Goal: Information Seeking & Learning: Learn about a topic

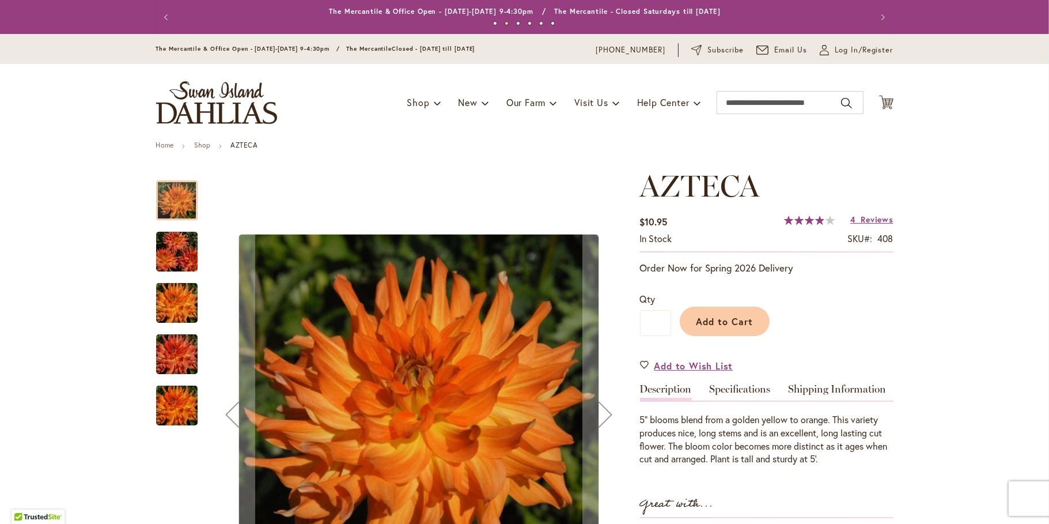
scroll to position [115, 0]
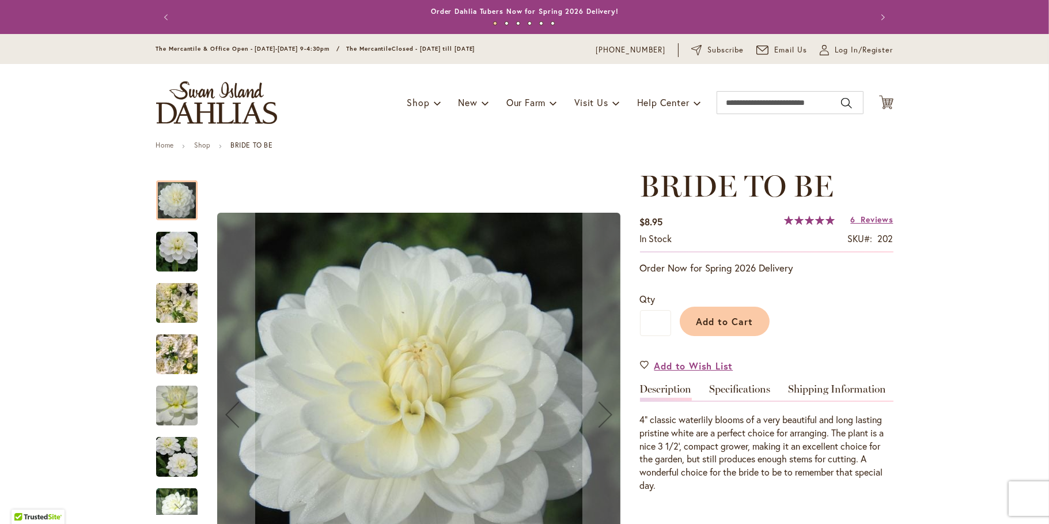
click at [182, 267] on img "BRIDE TO BE" at bounding box center [176, 251] width 83 height 55
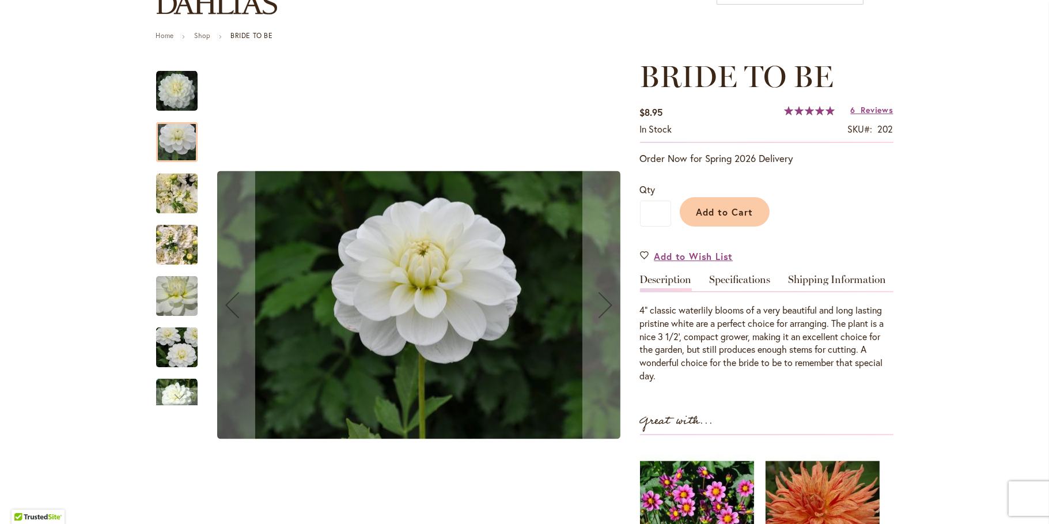
scroll to position [115, 0]
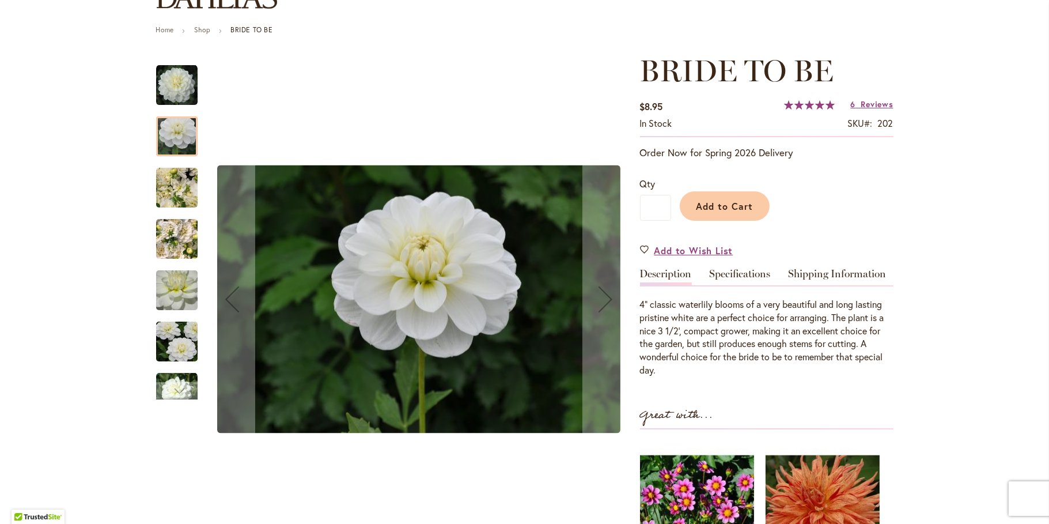
click at [173, 219] on div "BRIDE TO BE" at bounding box center [182, 232] width 53 height 51
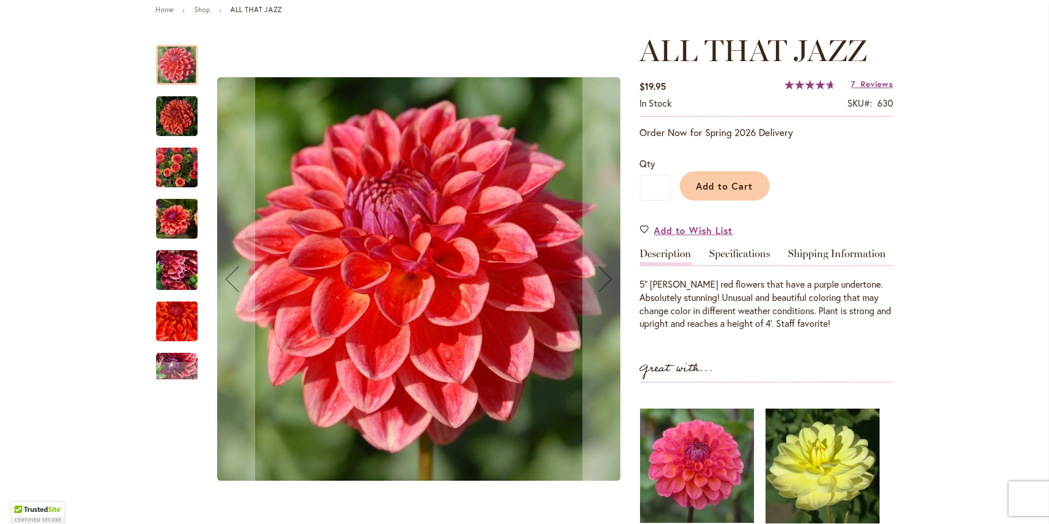
scroll to position [173, 0]
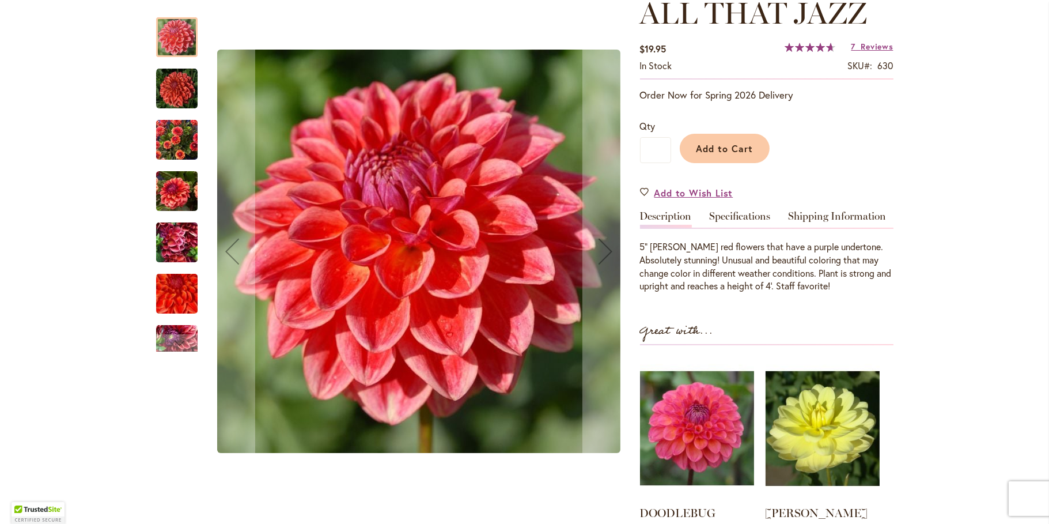
click at [180, 142] on img "ALL THAT JAZZ" at bounding box center [176, 139] width 41 height 55
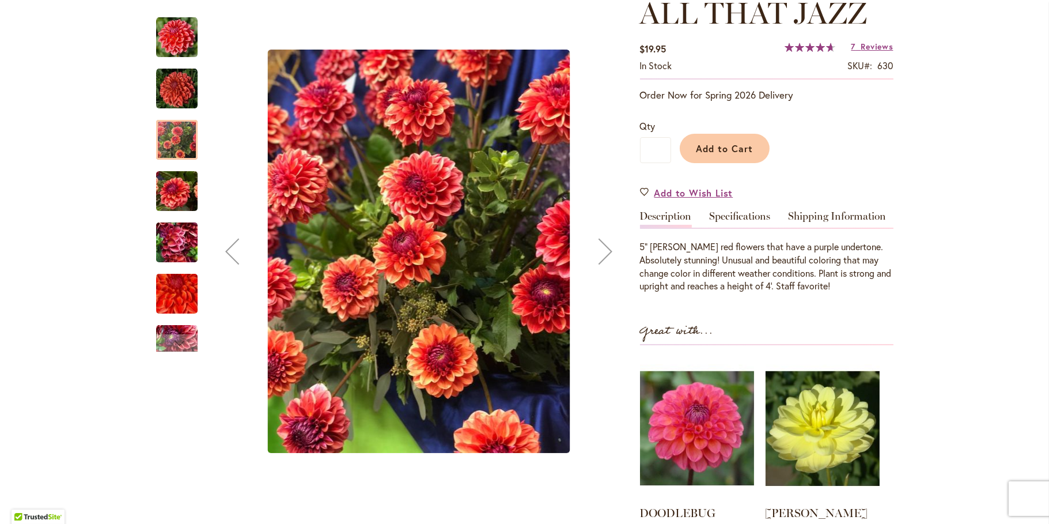
click at [177, 207] on img "ALL THAT JAZZ" at bounding box center [176, 191] width 41 height 55
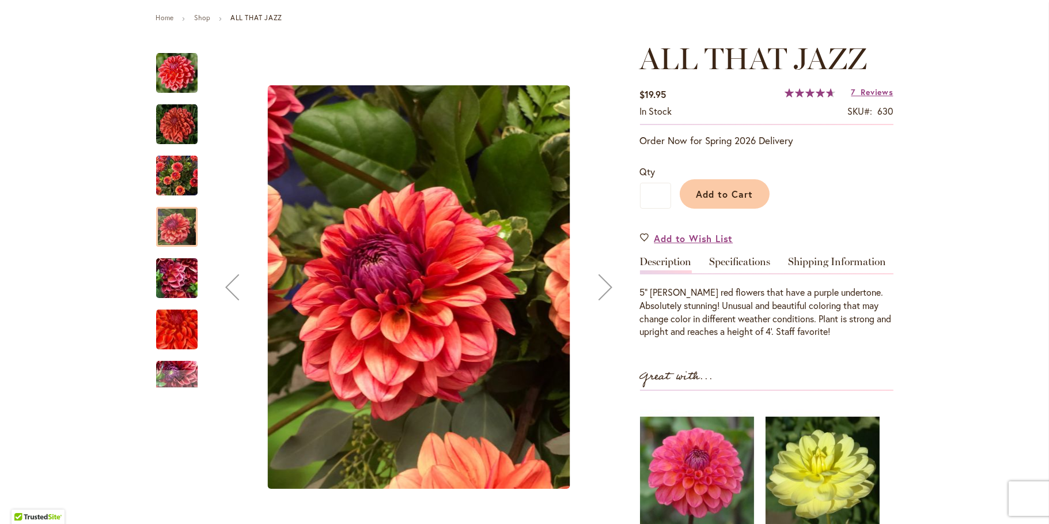
scroll to position [115, 0]
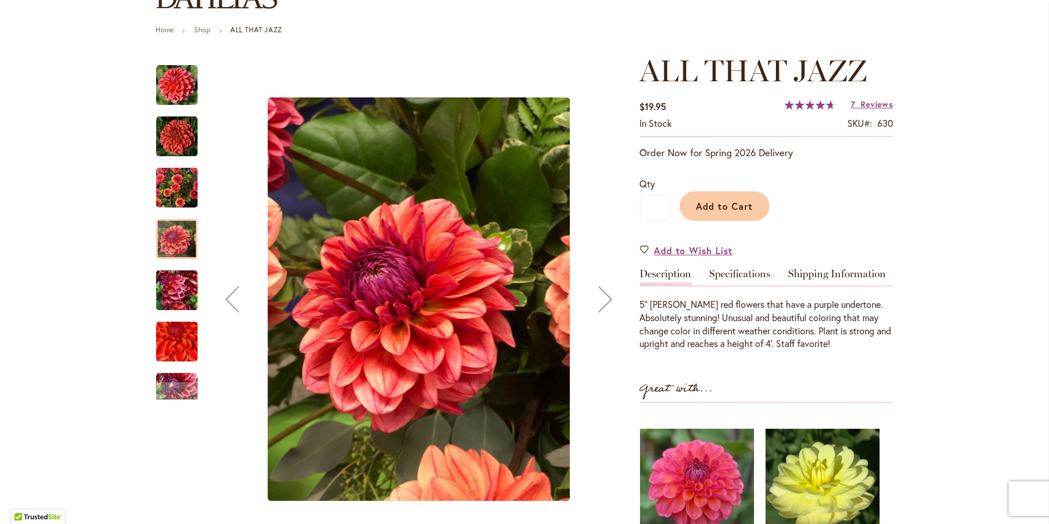
click at [170, 306] on img "ALL THAT JAZZ" at bounding box center [176, 290] width 41 height 55
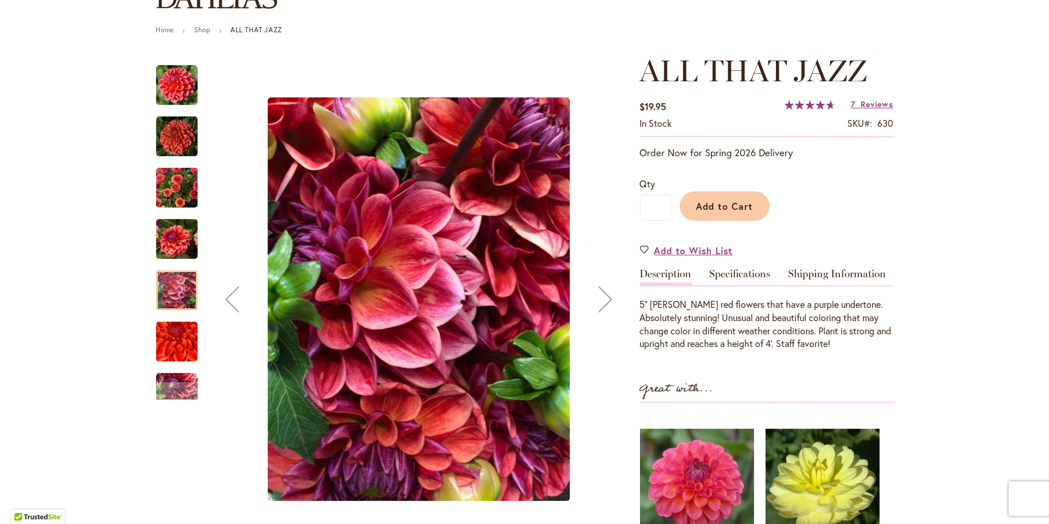
click at [178, 357] on img "ALL THAT JAZZ" at bounding box center [176, 341] width 83 height 74
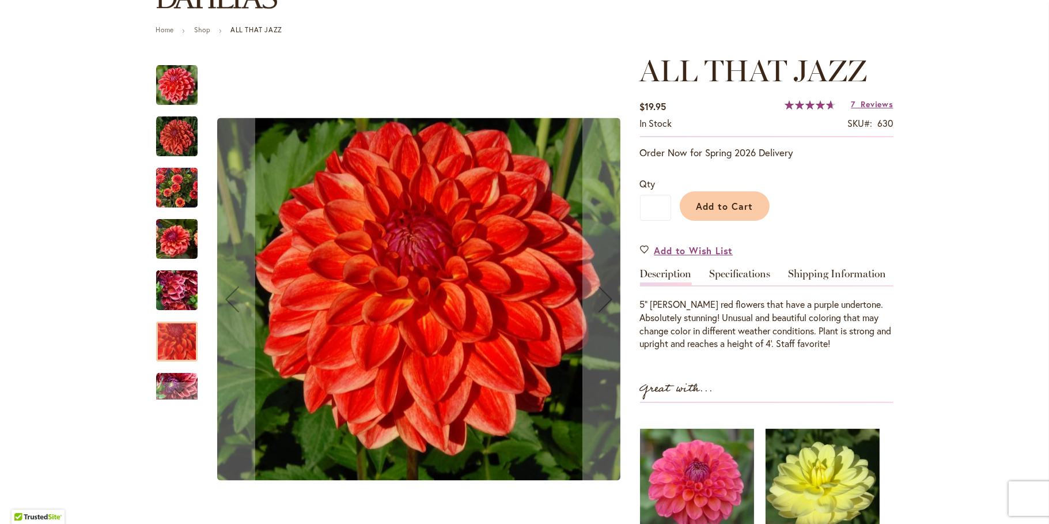
click at [176, 156] on img "ALL THAT JAZZ" at bounding box center [176, 136] width 41 height 41
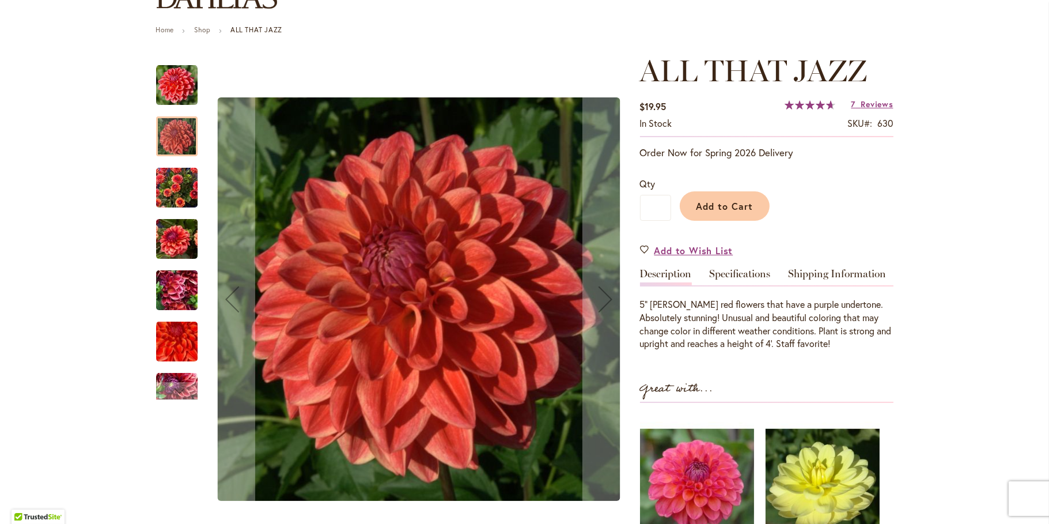
click at [179, 259] on img "ALL THAT JAZZ" at bounding box center [176, 238] width 41 height 55
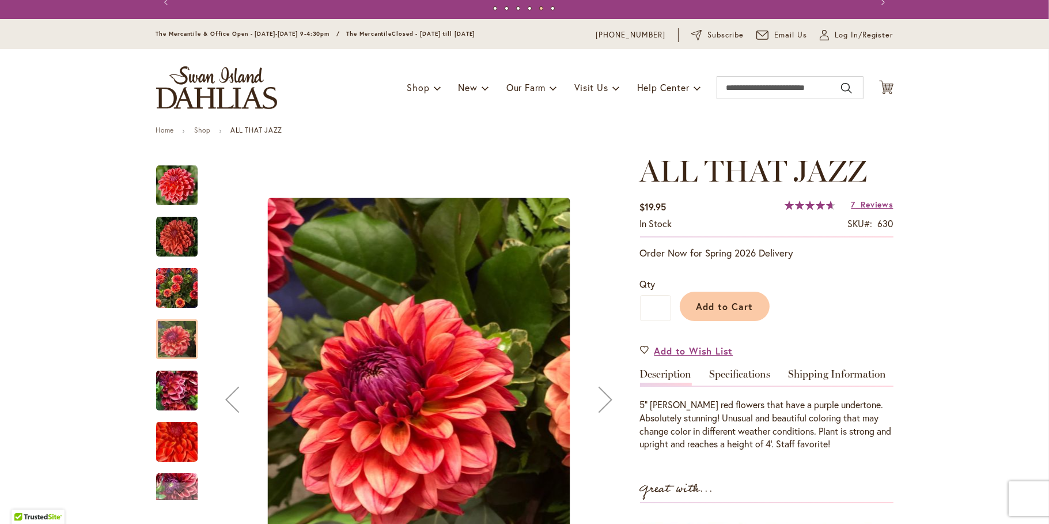
scroll to position [0, 0]
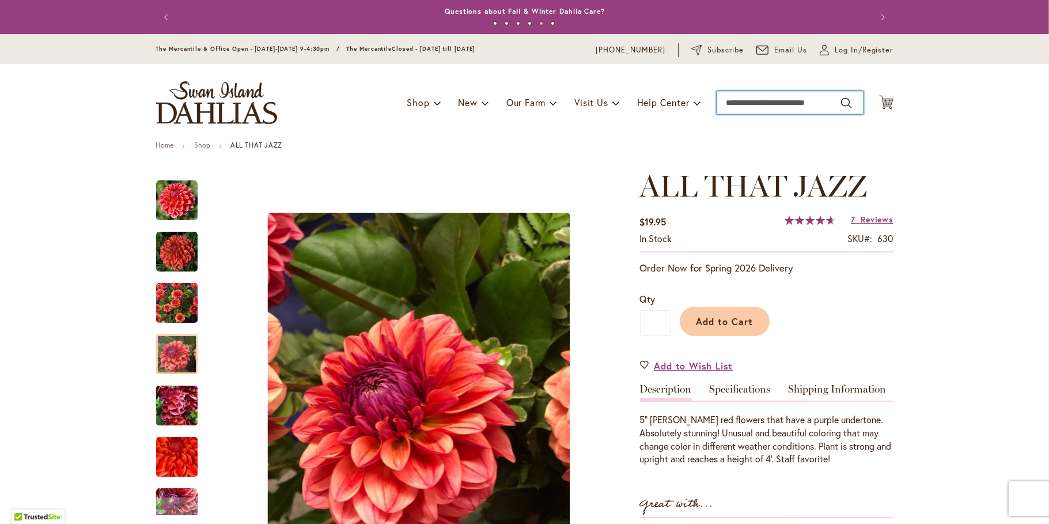
click at [759, 114] on input "Search" at bounding box center [789, 102] width 147 height 23
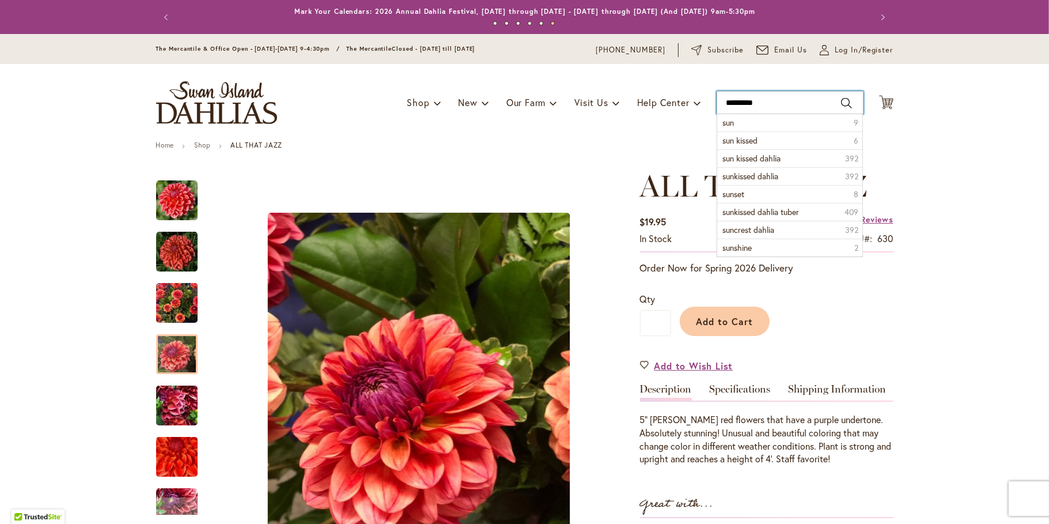
type input "**********"
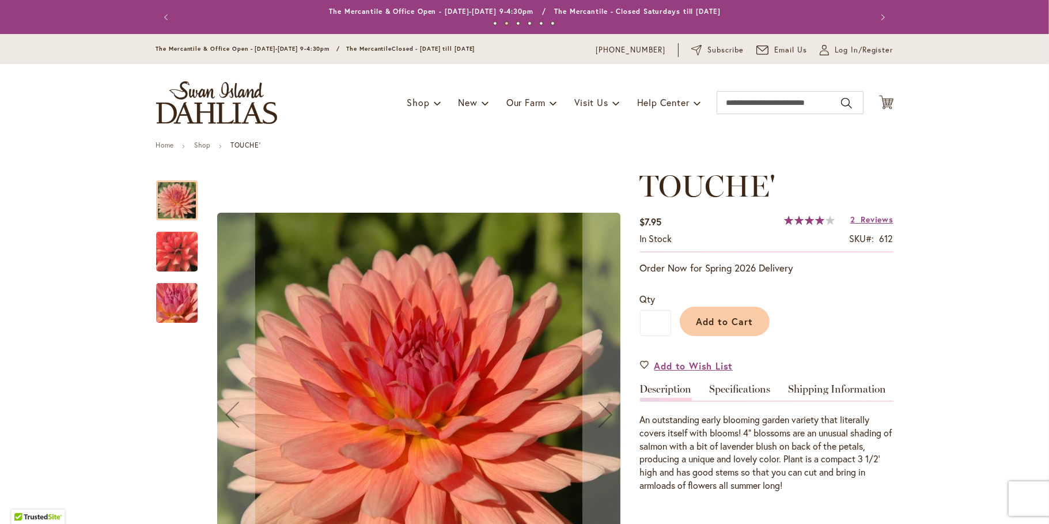
click at [175, 260] on img "TOUCHE'" at bounding box center [176, 251] width 83 height 77
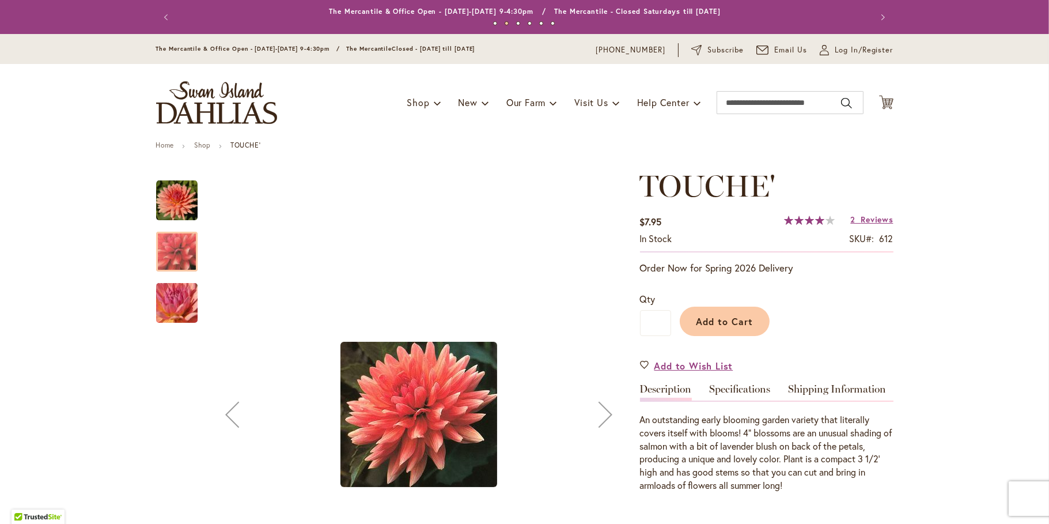
click at [167, 305] on img "TOUCHE'" at bounding box center [176, 303] width 83 height 62
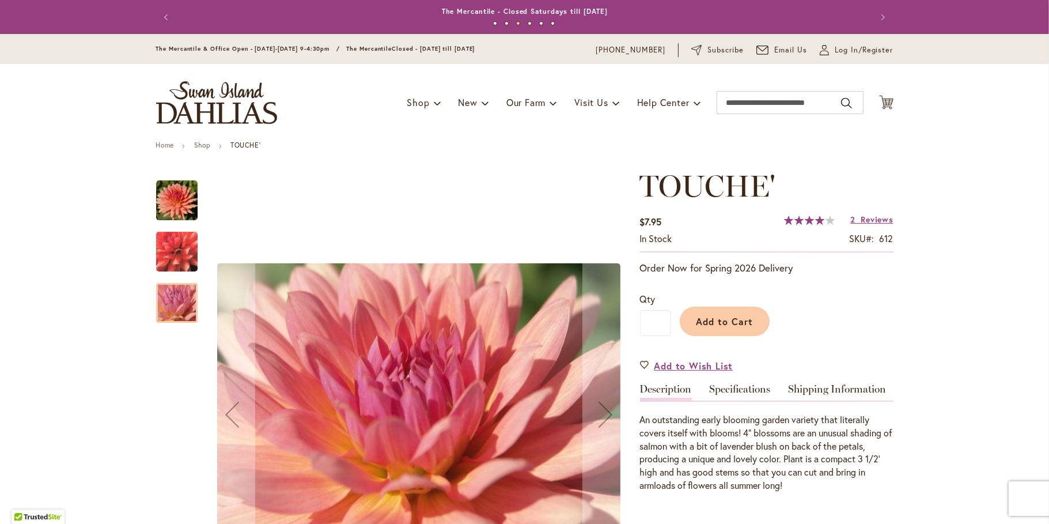
click at [179, 218] on img "TOUCHE'" at bounding box center [176, 200] width 41 height 41
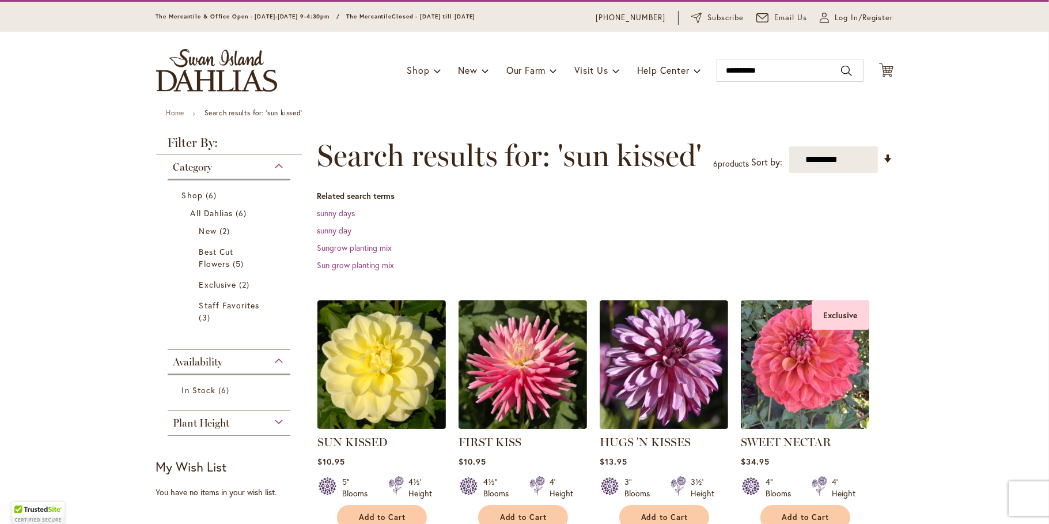
scroll to position [58, 0]
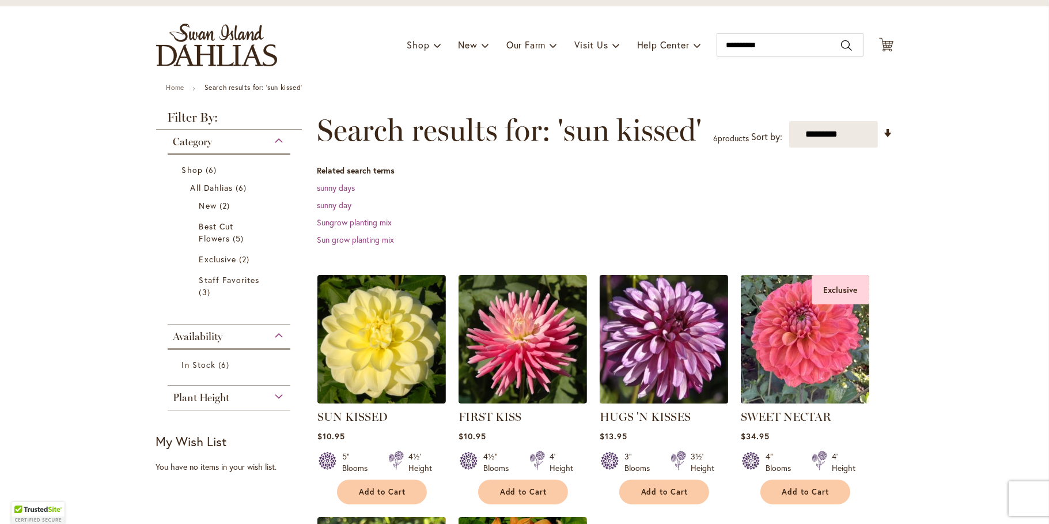
click at [681, 393] on img at bounding box center [663, 338] width 135 height 135
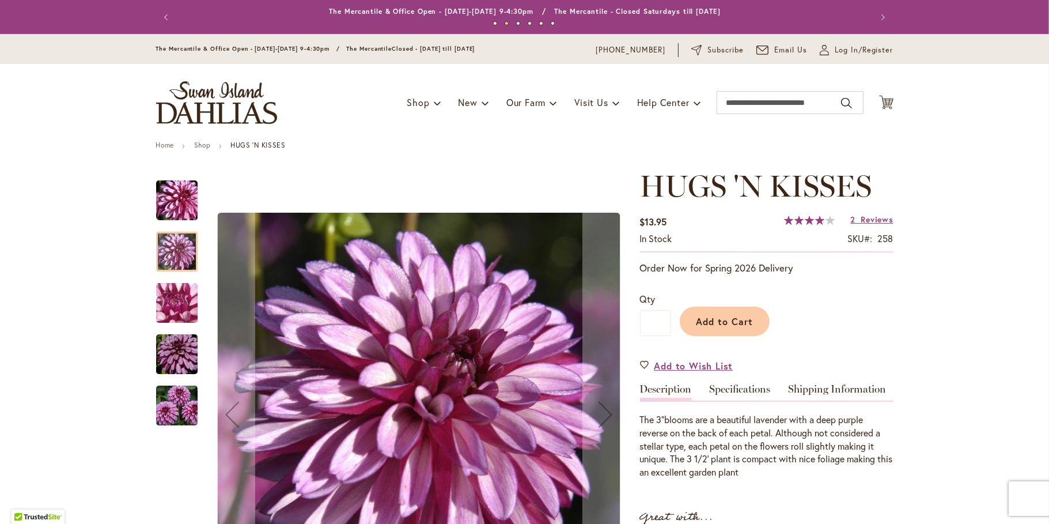
click at [170, 256] on div at bounding box center [176, 252] width 41 height 40
click at [172, 304] on img "HUGS 'N KISSES" at bounding box center [176, 303] width 83 height 62
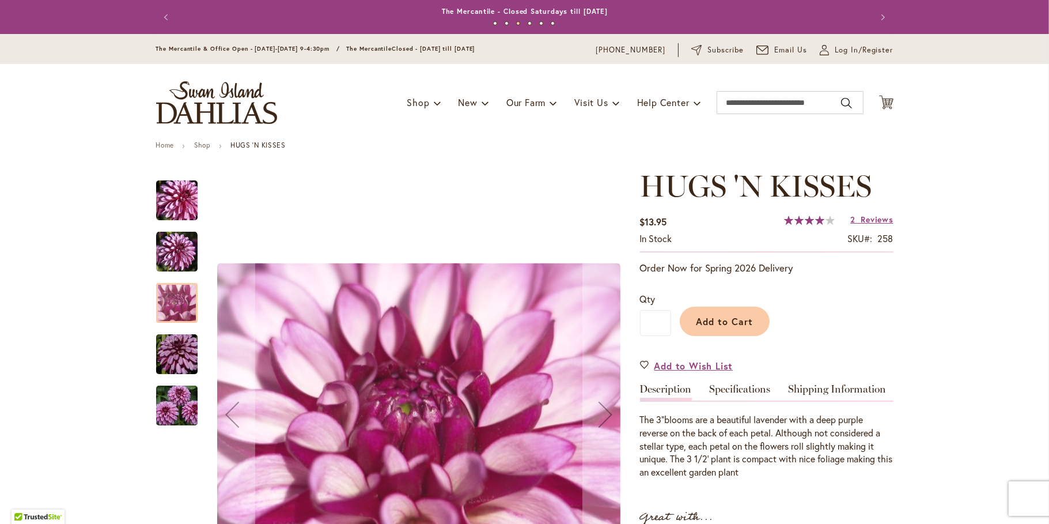
click at [173, 351] on img "HUGS 'N KISSES" at bounding box center [176, 354] width 83 height 55
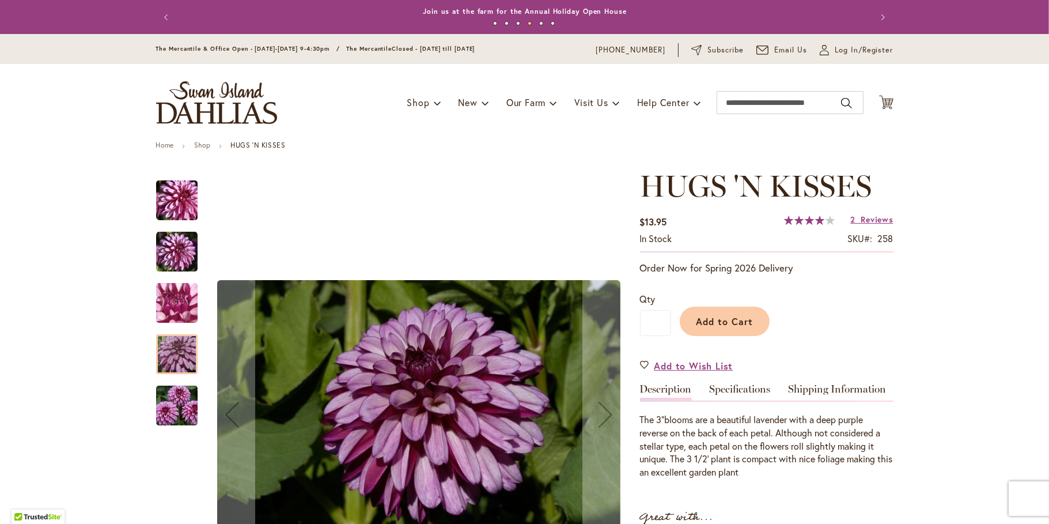
click at [169, 414] on img "HUGS 'N KISSES" at bounding box center [176, 405] width 83 height 55
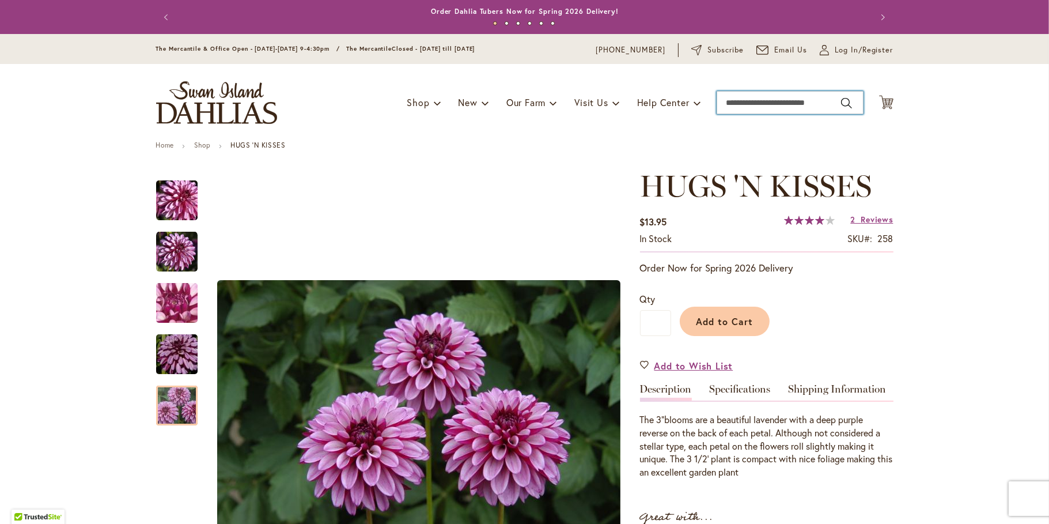
click at [757, 111] on input "Search" at bounding box center [789, 102] width 147 height 23
click at [733, 128] on span "baron katie dahlia" at bounding box center [753, 122] width 60 height 11
type input "**********"
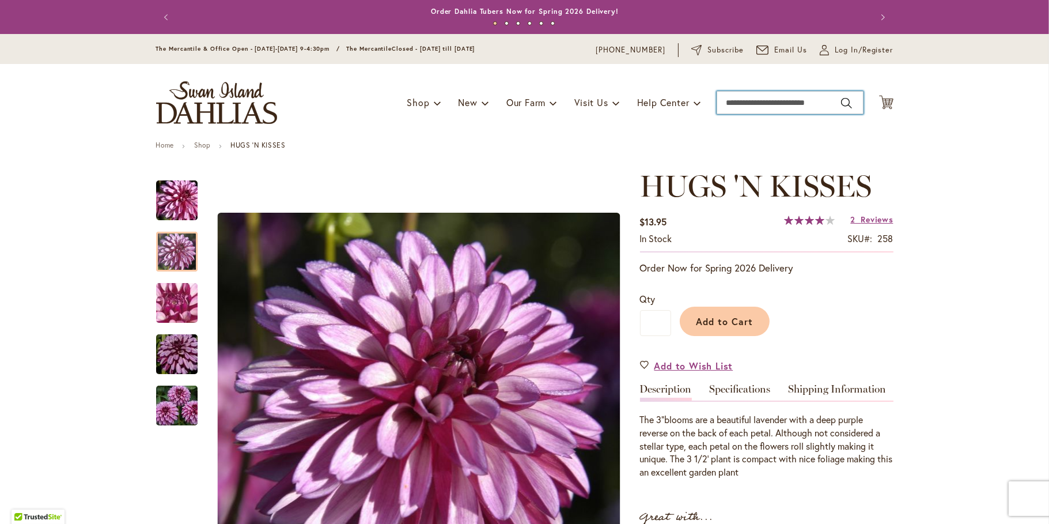
click at [763, 114] on input "Search" at bounding box center [789, 102] width 147 height 23
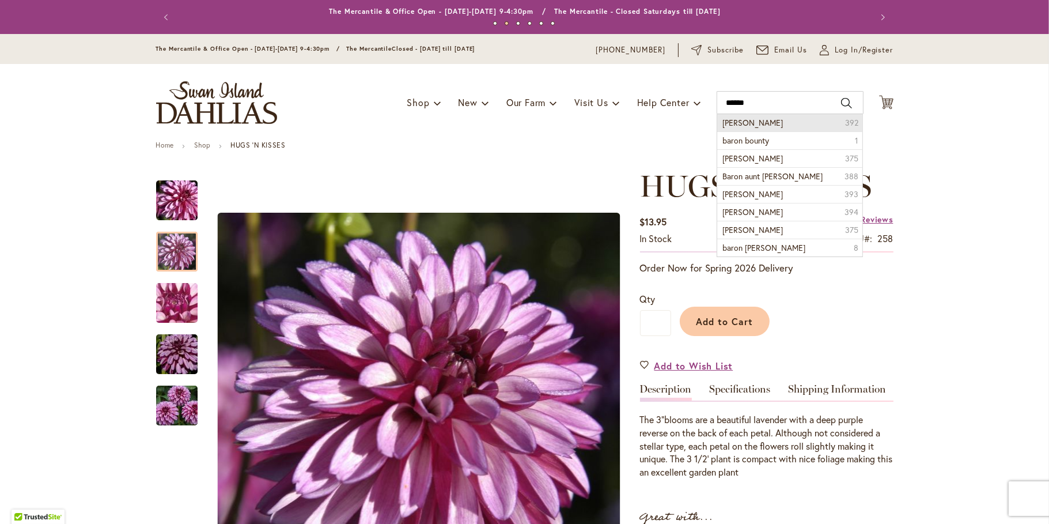
click at [780, 128] on span "baron katie dahlia" at bounding box center [753, 122] width 60 height 11
type input "**********"
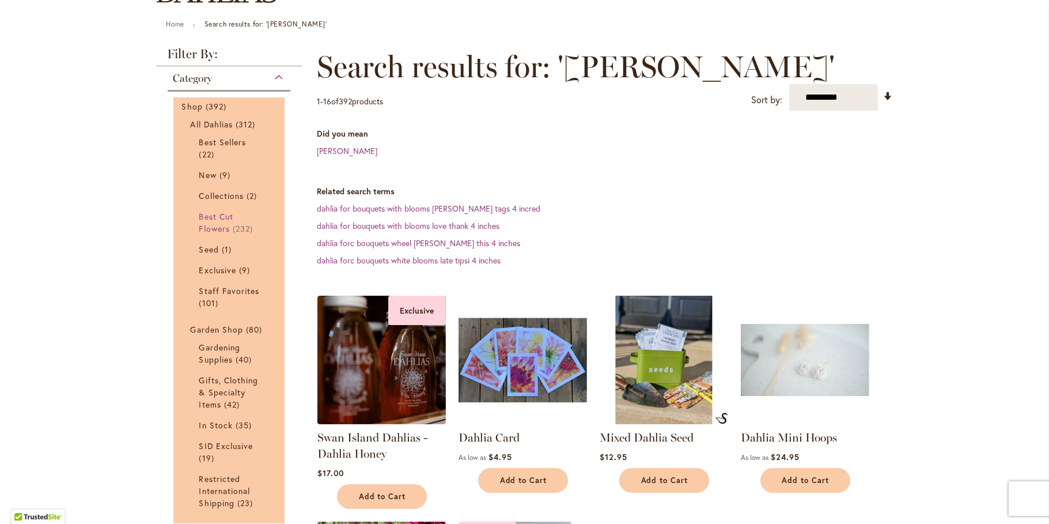
scroll to position [115, 0]
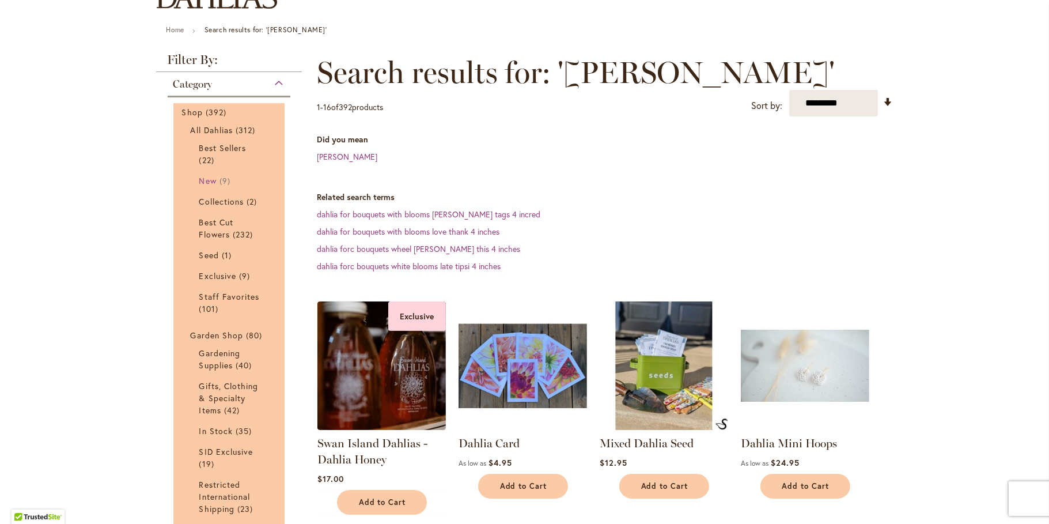
click at [215, 187] on link "New 9 items" at bounding box center [230, 181] width 63 height 12
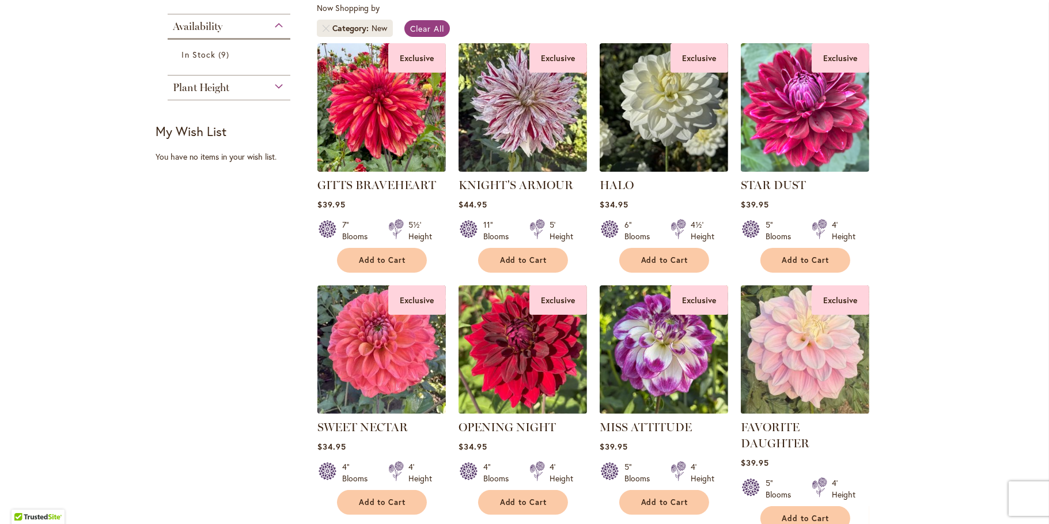
scroll to position [518, 0]
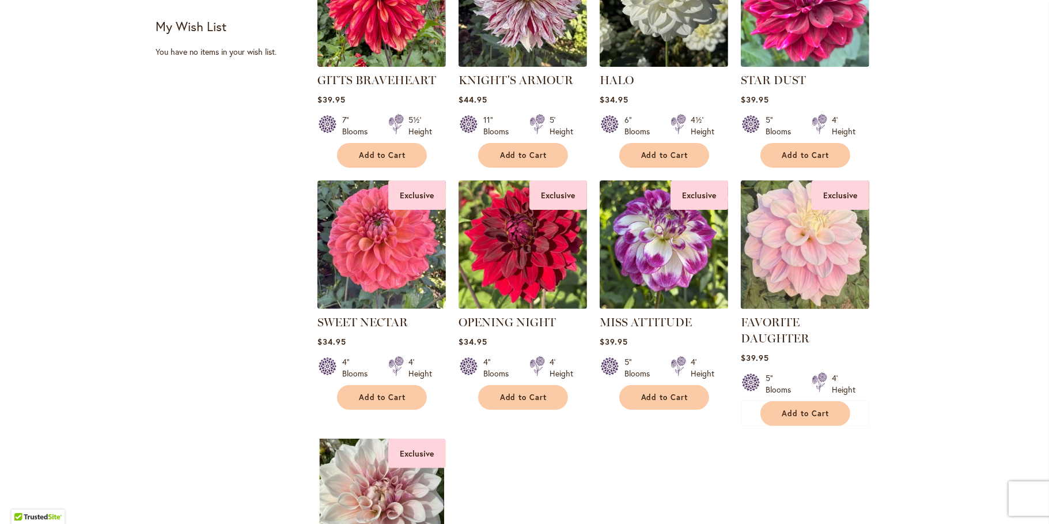
click at [783, 299] on img at bounding box center [804, 244] width 135 height 135
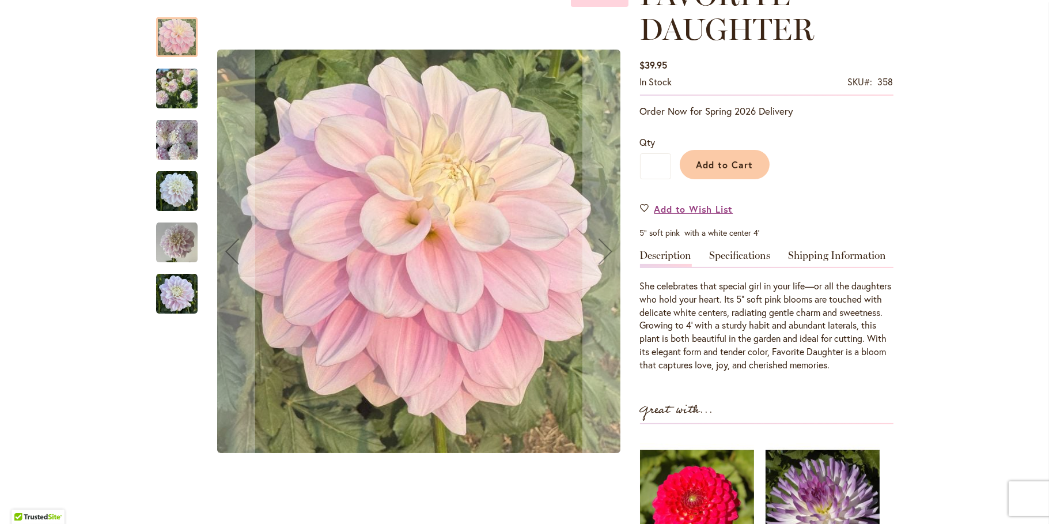
scroll to position [173, 0]
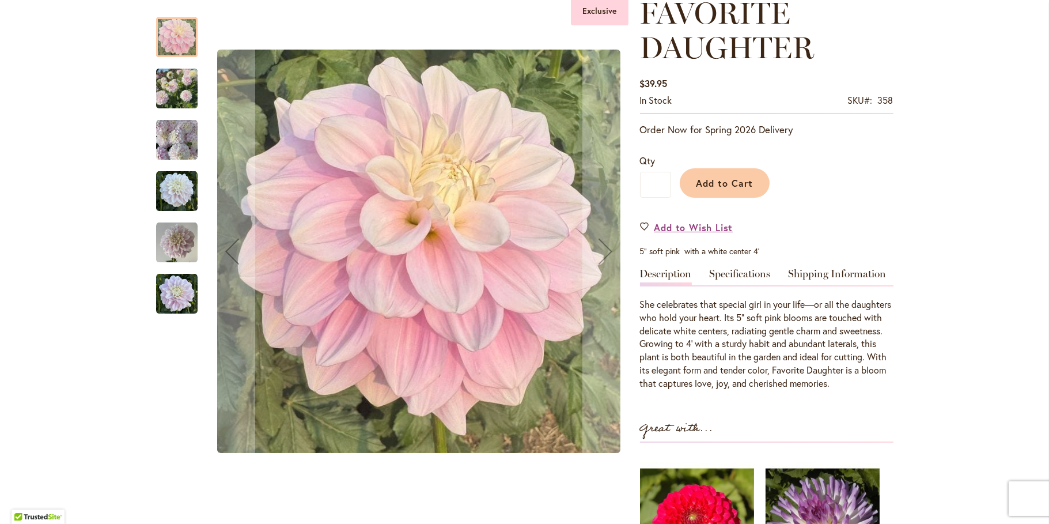
click at [156, 192] on img "FAVORITE DAUGHTER" at bounding box center [176, 190] width 41 height 41
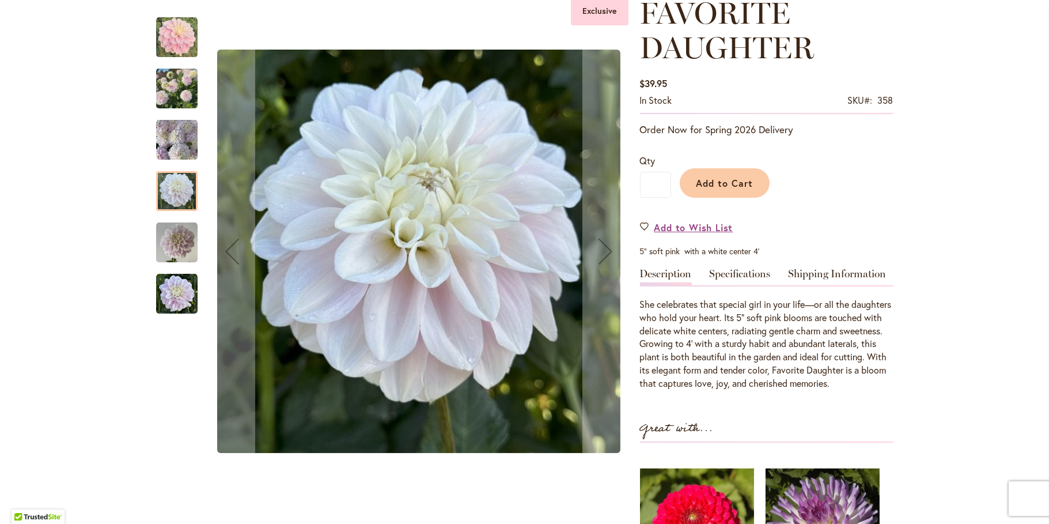
click at [175, 246] on img "FAVORITE DAUGHTER" at bounding box center [176, 242] width 41 height 41
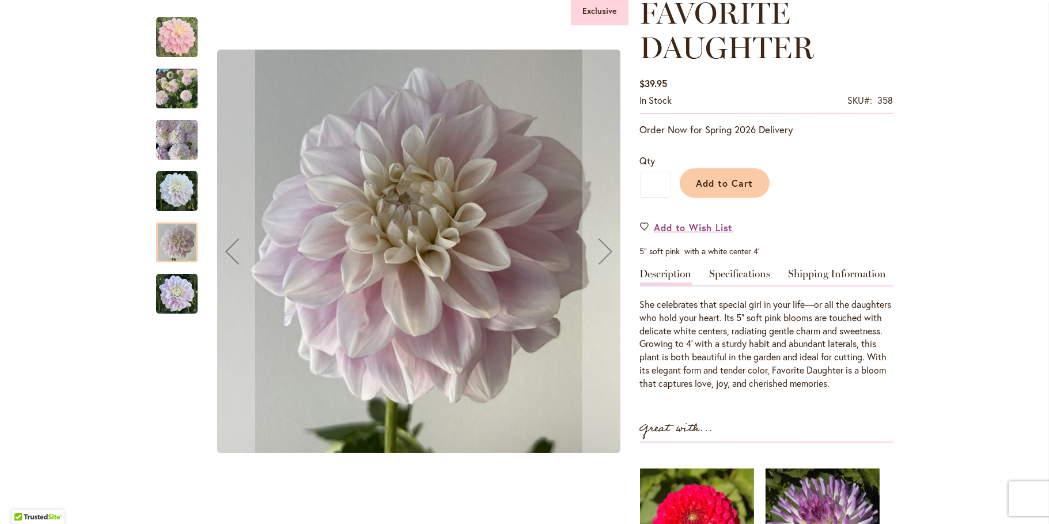
click at [167, 289] on img "FAVORITE DAUGHTER" at bounding box center [176, 293] width 41 height 41
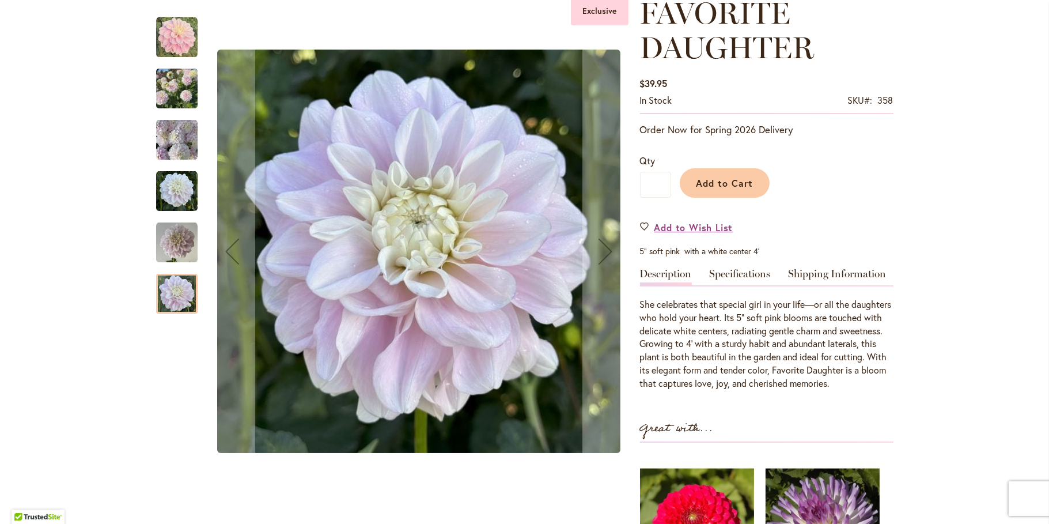
click at [180, 92] on img "FAVORITE DAUGHTER" at bounding box center [176, 88] width 41 height 55
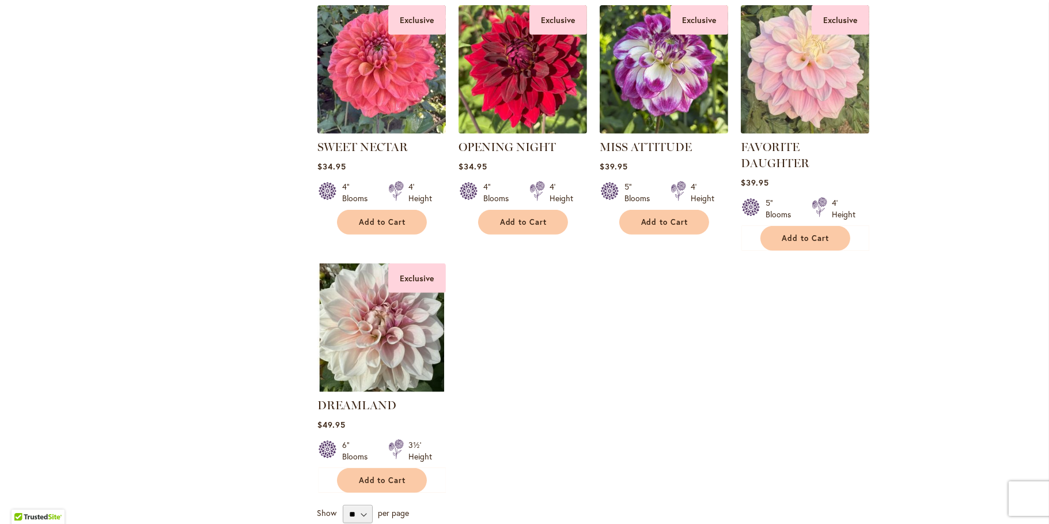
scroll to position [749, 0]
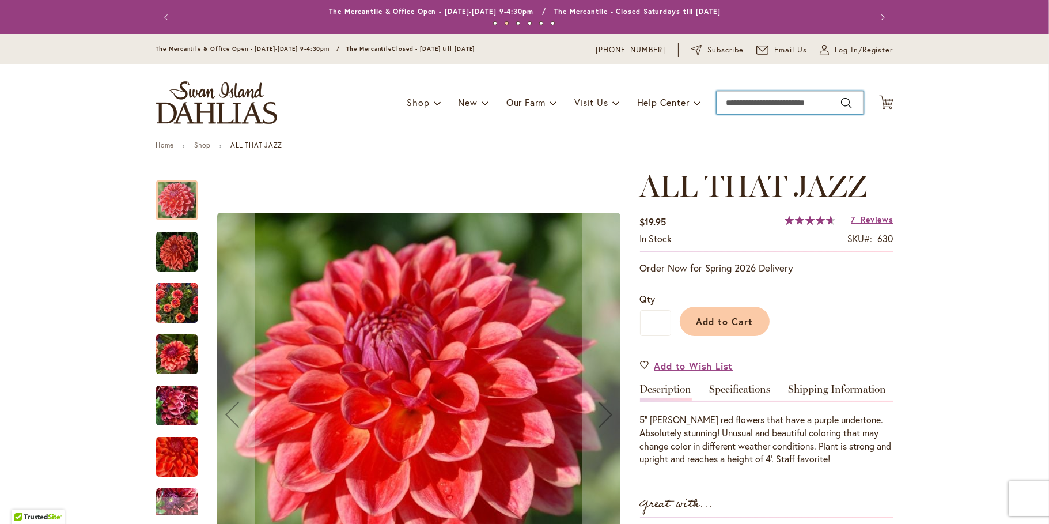
click at [752, 113] on input "Search" at bounding box center [789, 102] width 147 height 23
type input "********"
drag, startPoint x: 771, startPoint y: 108, endPoint x: 534, endPoint y: 58, distance: 241.8
click at [535, 58] on header "Skip to Content The Mercantile & Office Open - [DATE]-[DATE] 9-4:30pm / The Mer…" at bounding box center [524, 87] width 1049 height 107
